Goal: Information Seeking & Learning: Learn about a topic

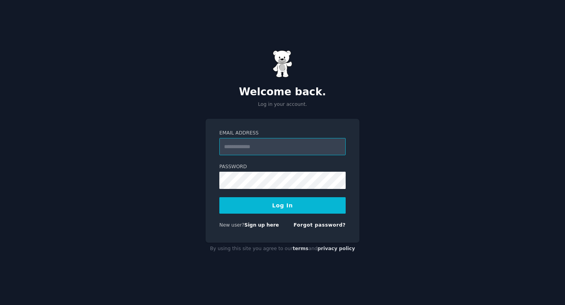
paste input "**********"
type input "**********"
click at [190, 181] on div "**********" at bounding box center [282, 152] width 565 height 305
click at [352, 114] on div "**********" at bounding box center [282, 152] width 565 height 305
click at [291, 206] on button "Log In" at bounding box center [282, 205] width 126 height 16
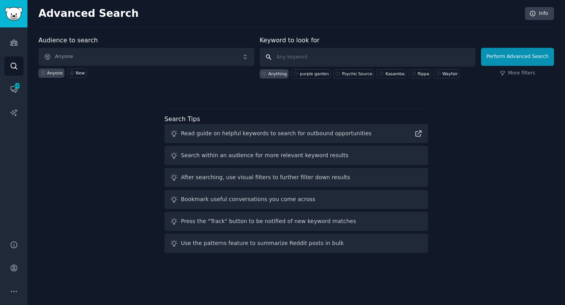
click at [292, 60] on input "text" at bounding box center [368, 57] width 216 height 19
click at [207, 47] on div "Audience to search Anyone Anyone New" at bounding box center [146, 57] width 216 height 43
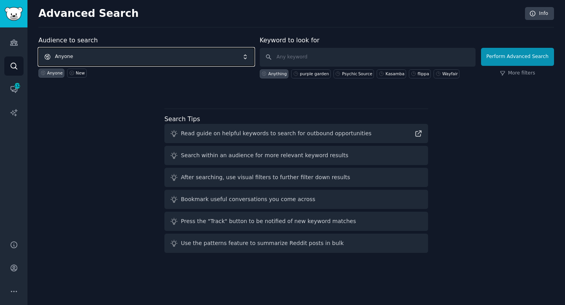
click at [196, 56] on span "Anyone" at bounding box center [146, 57] width 216 height 18
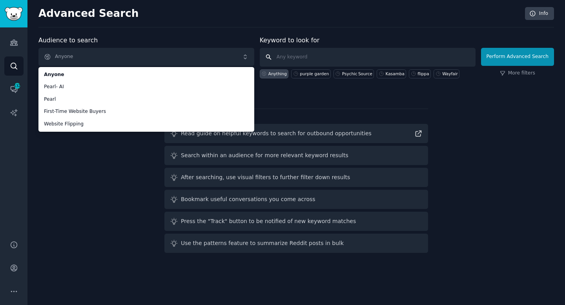
click at [285, 57] on input "text" at bounding box center [368, 57] width 216 height 19
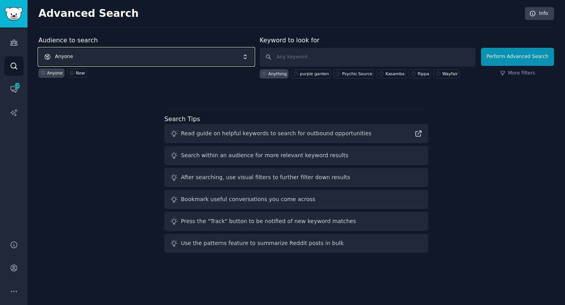
click at [136, 56] on span "Anyone" at bounding box center [146, 57] width 216 height 18
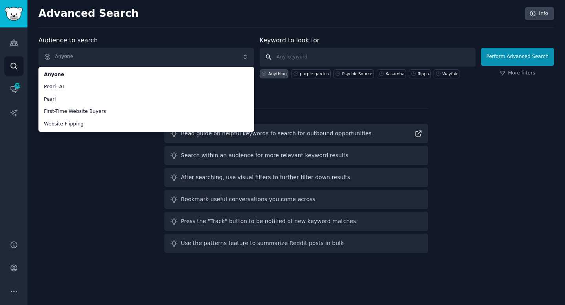
click at [312, 59] on input "text" at bounding box center [368, 57] width 216 height 19
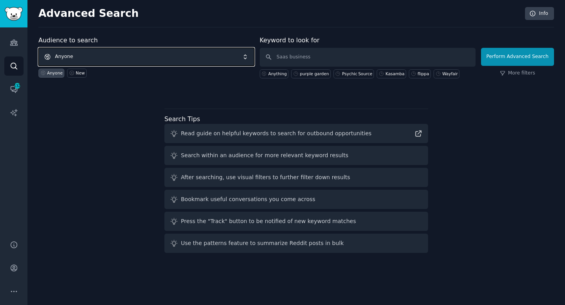
click at [222, 53] on span "Anyone" at bounding box center [146, 57] width 216 height 18
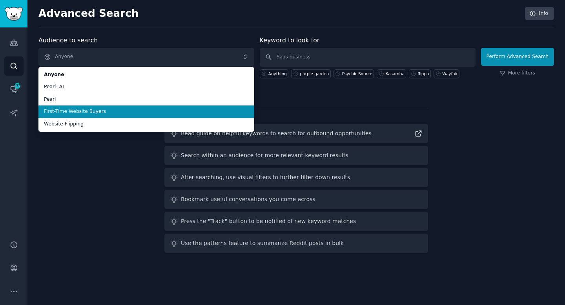
click at [130, 116] on li "First-Time Website Buyers" at bounding box center [146, 112] width 216 height 13
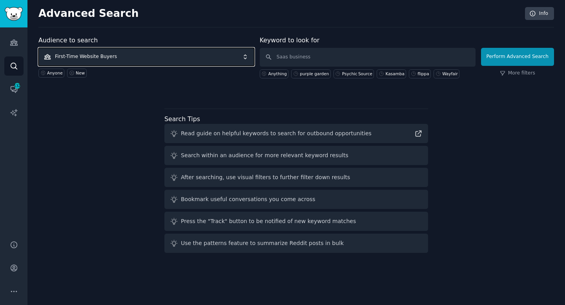
click at [203, 54] on span "First-Time Website Buyers" at bounding box center [146, 57] width 216 height 18
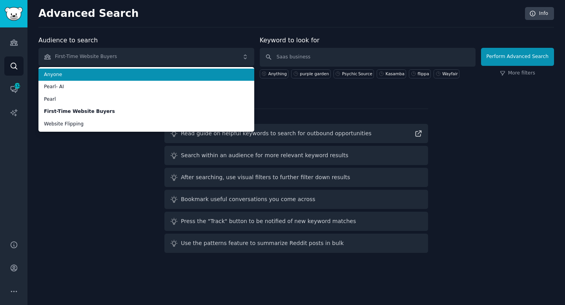
click at [155, 72] on span "Anyone" at bounding box center [146, 74] width 205 height 7
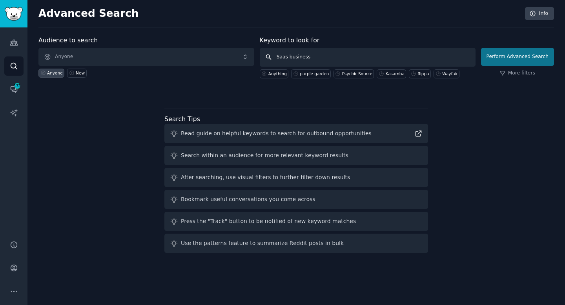
type input "Saas business"
click at [497, 61] on button "Perform Advanced Search" at bounding box center [517, 57] width 73 height 18
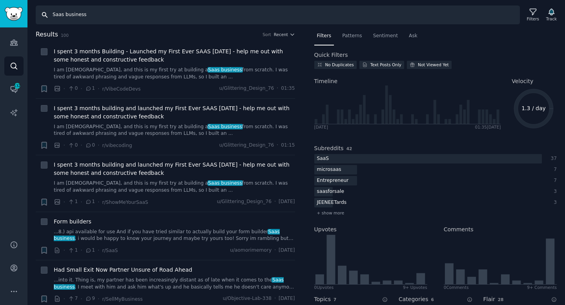
drag, startPoint x: 111, startPoint y: 12, endPoint x: 45, endPoint y: 11, distance: 65.9
click at [45, 11] on input "Saas business" at bounding box center [278, 14] width 484 height 19
type input "Flippa"
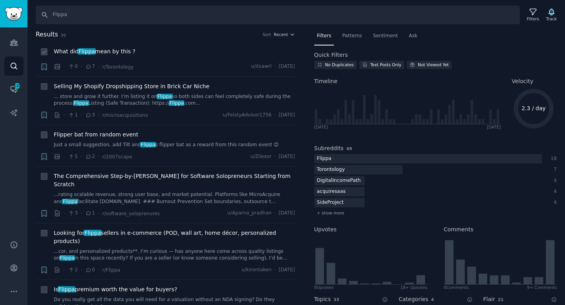
click at [106, 49] on span "What did Flippa mean by this ?" at bounding box center [95, 51] width 82 height 8
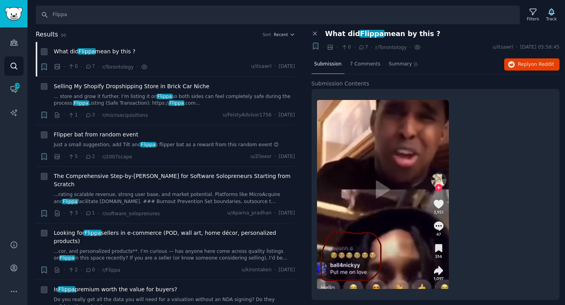
click at [364, 48] on span "7" at bounding box center [363, 47] width 10 height 7
click at [364, 61] on span "7 Comments" at bounding box center [365, 64] width 31 height 7
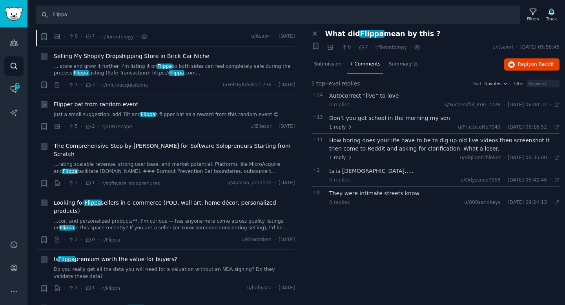
scroll to position [31, 0]
click at [127, 146] on span "The Comprehensive Step-by-Step Guide for Software Solopreneurs Starting from Sc…" at bounding box center [174, 150] width 241 height 16
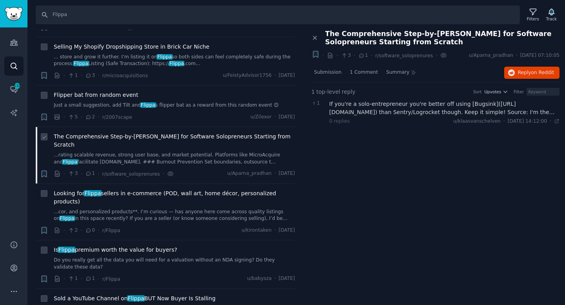
scroll to position [41, 0]
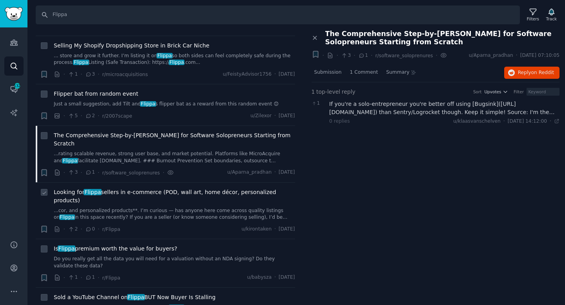
click at [132, 188] on span "Looking for Flippa sellers in e-commerce (POD, wall art, home décor, personaliz…" at bounding box center [174, 196] width 241 height 16
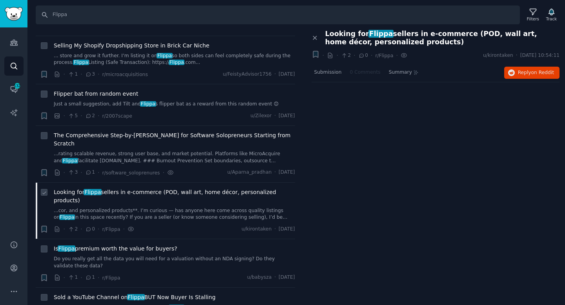
click at [126, 188] on span "Looking for Flippa sellers in e-commerce (POD, wall art, home décor, personaliz…" at bounding box center [174, 196] width 241 height 16
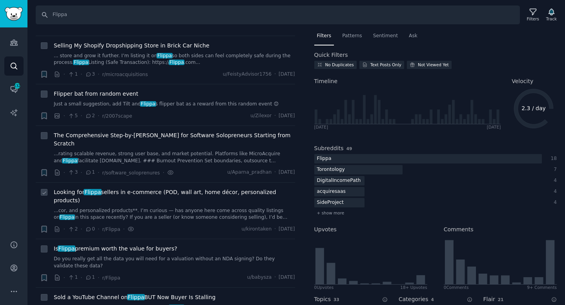
click at [126, 188] on span "Looking for Flippa sellers in e-commerce (POD, wall art, home décor, personaliz…" at bounding box center [174, 196] width 241 height 16
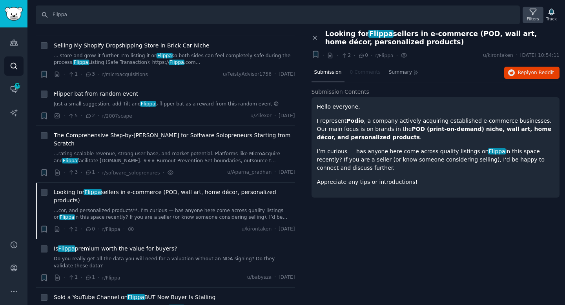
click at [531, 11] on icon at bounding box center [533, 12] width 8 height 8
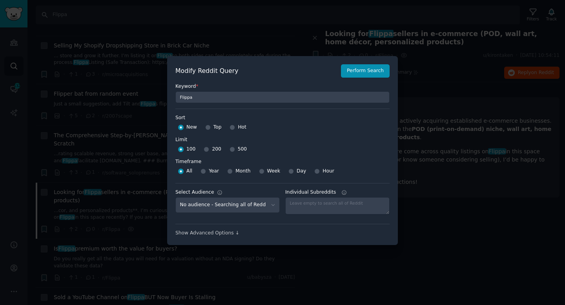
scroll to position [5, 0]
click at [267, 206] on select "No audience - Searching all of Reddit Pearl- AI - 4 Subreddits Pearl - 5 Subred…" at bounding box center [227, 205] width 104 height 16
click at [282, 34] on div at bounding box center [282, 152] width 565 height 305
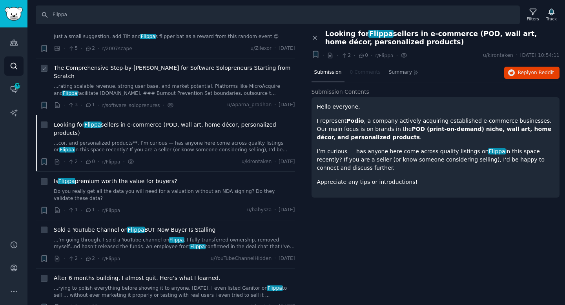
scroll to position [159, 0]
